Goal: Information Seeking & Learning: Learn about a topic

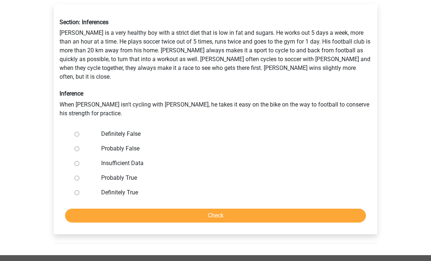
scroll to position [130, 0]
click at [98, 156] on div "Insufficient Data" at bounding box center [228, 163] width 264 height 15
click at [73, 156] on div at bounding box center [84, 163] width 24 height 15
click at [76, 161] on input "Insufficient Data" at bounding box center [77, 163] width 5 height 5
radio input "true"
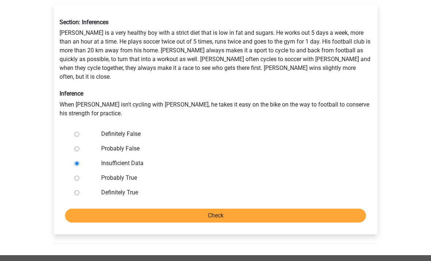
click at [320, 209] on input "Check" at bounding box center [215, 216] width 301 height 14
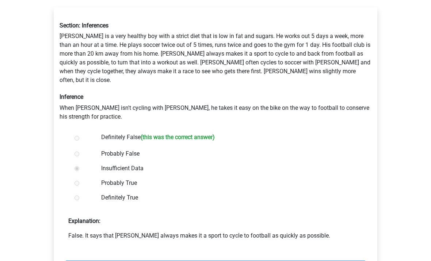
scroll to position [128, 0]
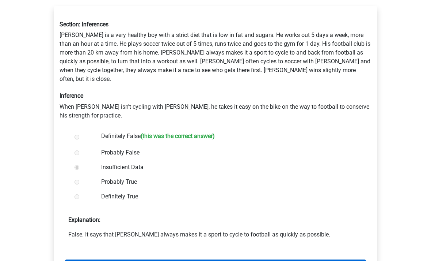
click at [324, 259] on link "Next question" at bounding box center [215, 266] width 301 height 14
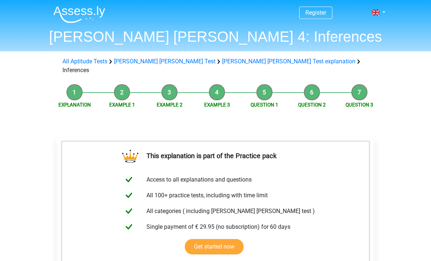
click at [384, 1] on header "Register Nederlands English" at bounding box center [215, 25] width 431 height 51
